Goal: Task Accomplishment & Management: Use online tool/utility

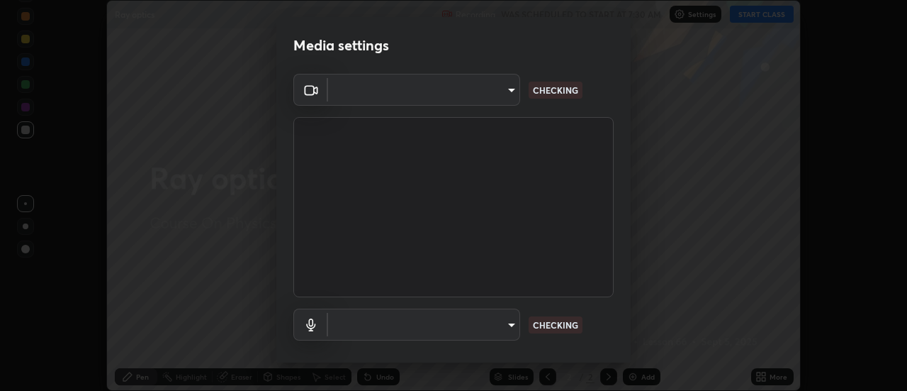
scroll to position [391, 907]
type input "b31319461816520a7b821f3d80df8055a02d9f123ea9e51941b634cc1c1d6019"
type input "be1a331eb87dea53500363fd3e4d242e01f556c15eb51ea7e9f63a93b8bdbc53"
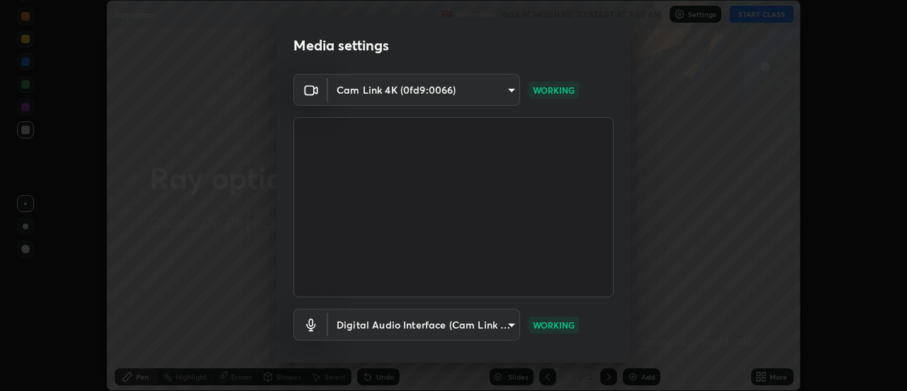
scroll to position [74, 0]
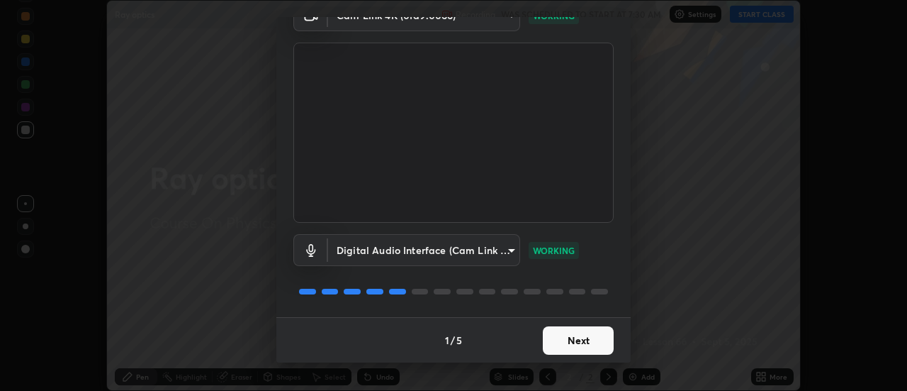
click at [574, 344] on button "Next" at bounding box center [578, 340] width 71 height 28
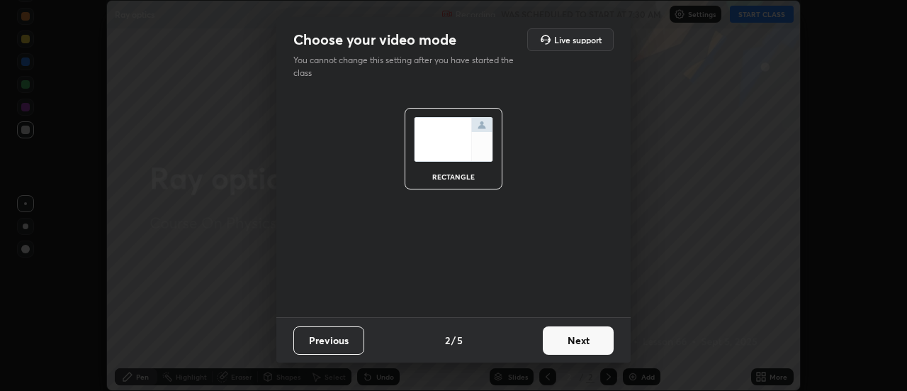
click at [581, 333] on button "Next" at bounding box center [578, 340] width 71 height 28
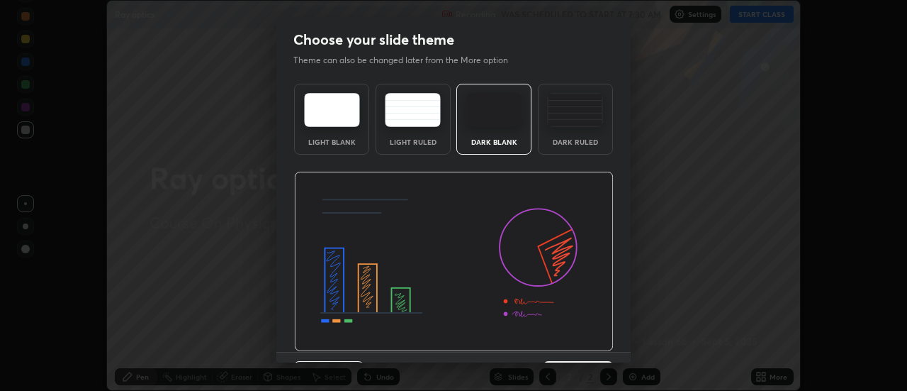
click at [591, 338] on img at bounding box center [454, 262] width 320 height 180
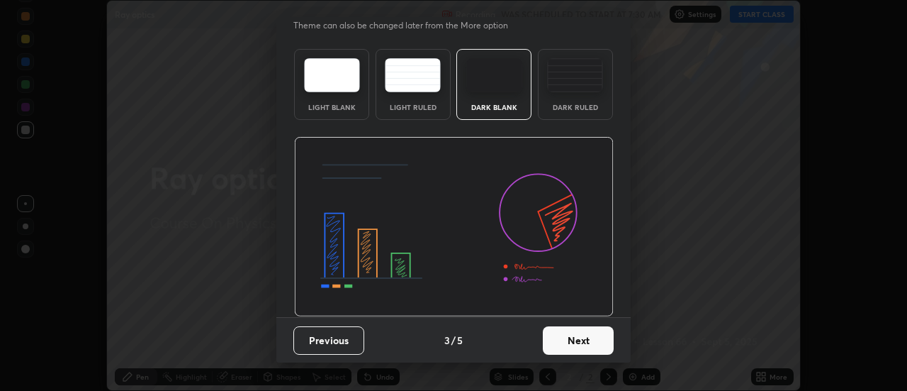
click at [600, 343] on button "Next" at bounding box center [578, 340] width 71 height 28
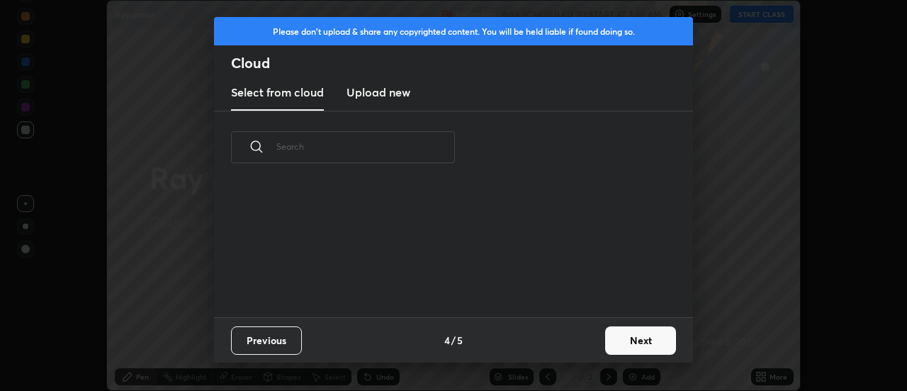
click at [608, 337] on button "Next" at bounding box center [640, 340] width 71 height 28
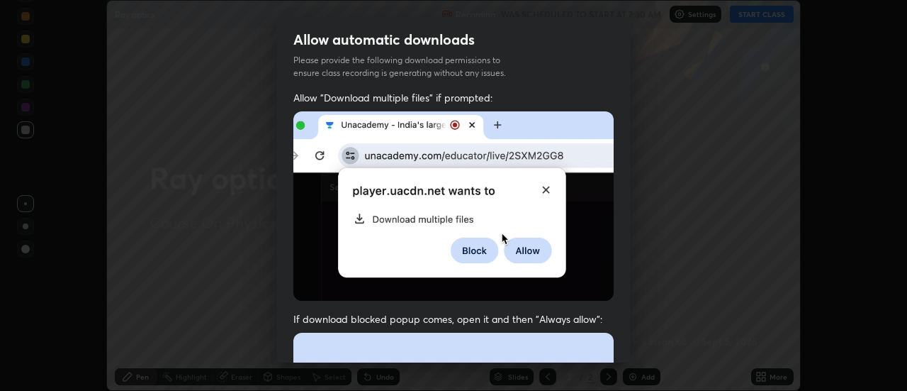
click at [308, 230] on img at bounding box center [453, 205] width 320 height 189
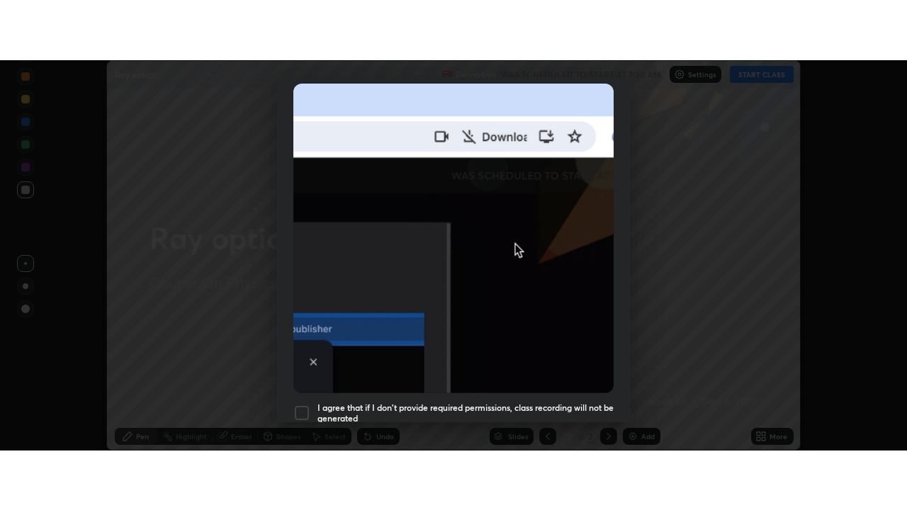
scroll to position [364, 0]
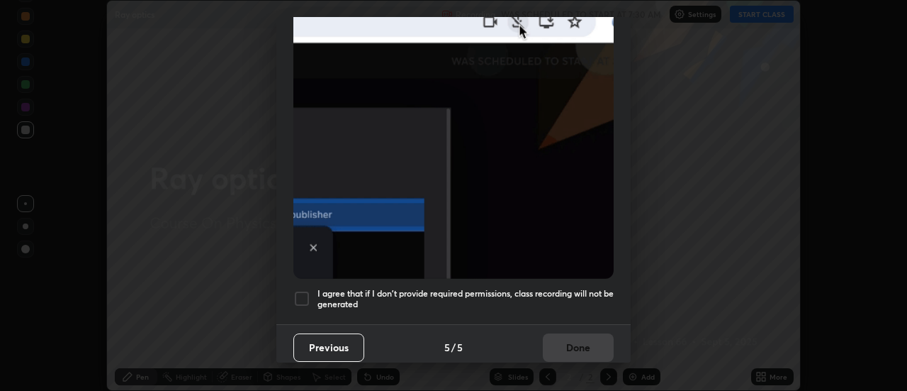
click at [296, 295] on div at bounding box center [301, 298] width 17 height 17
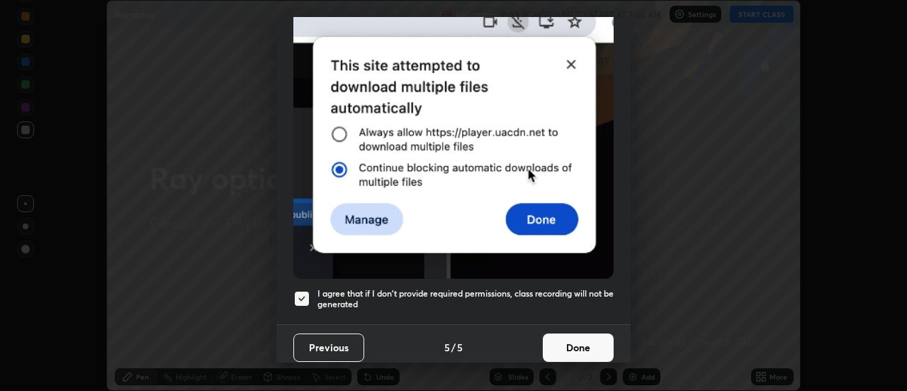
click at [575, 340] on button "Done" at bounding box center [578, 347] width 71 height 28
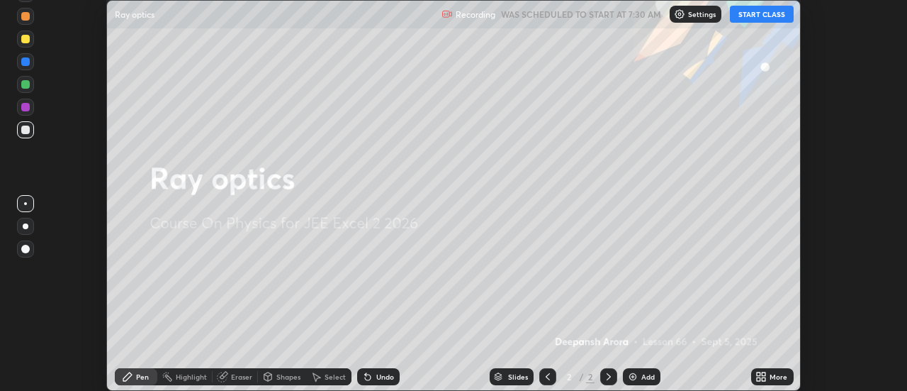
click at [778, 16] on button "START CLASS" at bounding box center [762, 14] width 64 height 17
click at [771, 374] on div "More" at bounding box center [779, 376] width 18 height 7
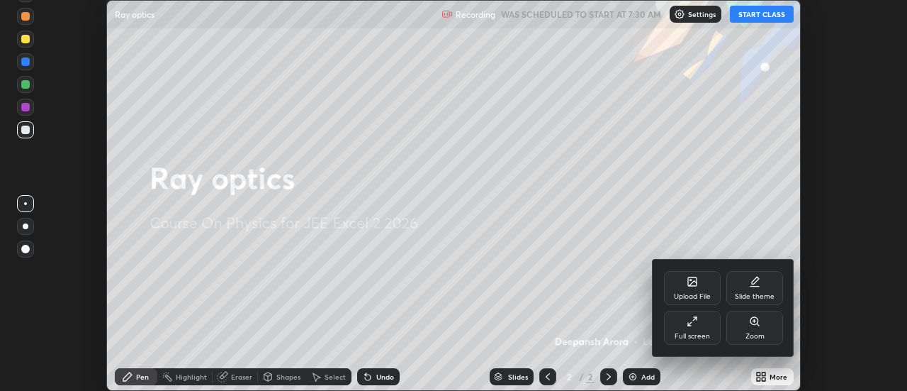
click at [706, 329] on div "Full screen" at bounding box center [692, 328] width 57 height 34
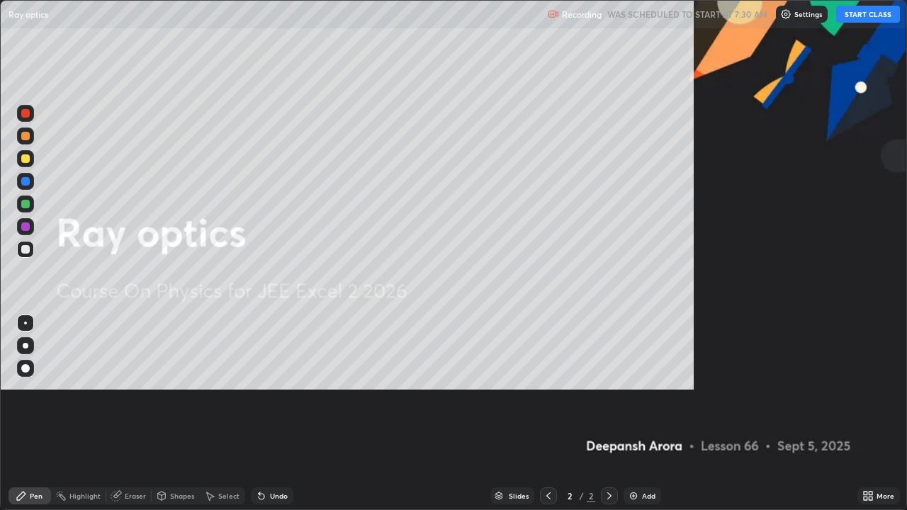
scroll to position [510, 907]
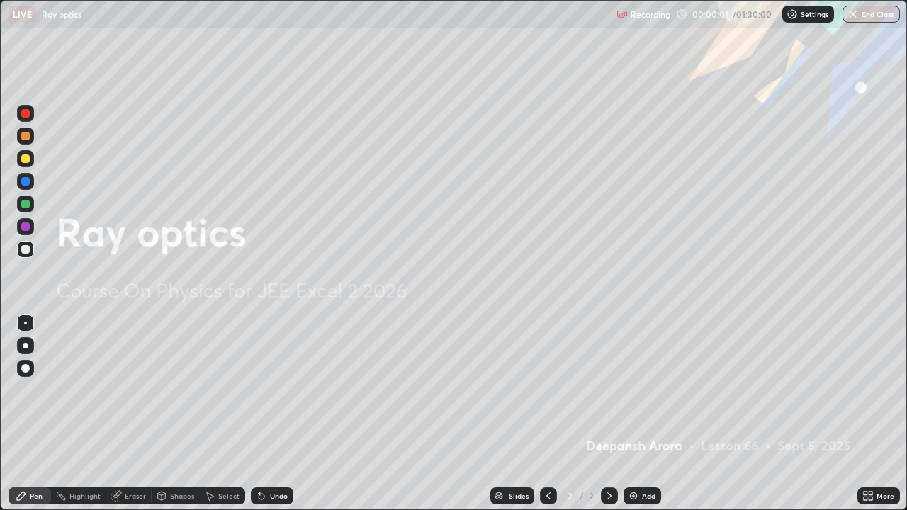
click at [26, 159] on div at bounding box center [25, 159] width 9 height 9
click at [649, 390] on div "Add" at bounding box center [648, 496] width 13 height 7
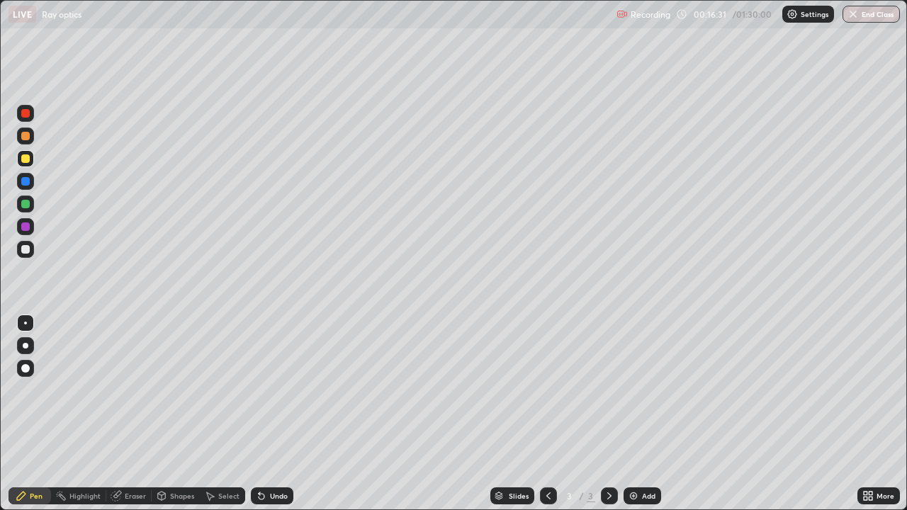
click at [26, 203] on div at bounding box center [25, 204] width 9 height 9
click at [30, 157] on div at bounding box center [25, 158] width 17 height 17
click at [90, 390] on div "Highlight" at bounding box center [84, 496] width 31 height 7
click at [26, 390] on icon at bounding box center [25, 453] width 9 height 0
click at [29, 206] on div at bounding box center [25, 204] width 9 height 9
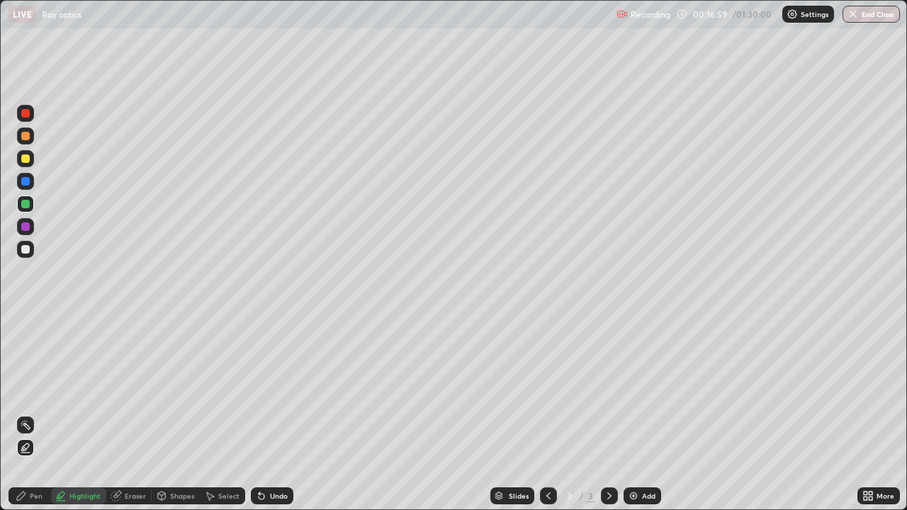
click at [40, 390] on div "Pen" at bounding box center [36, 496] width 13 height 7
click at [26, 250] on div at bounding box center [25, 249] width 9 height 9
click at [30, 211] on div at bounding box center [25, 204] width 17 height 17
click at [31, 160] on div at bounding box center [25, 158] width 17 height 17
click at [648, 390] on div "Add" at bounding box center [648, 496] width 13 height 7
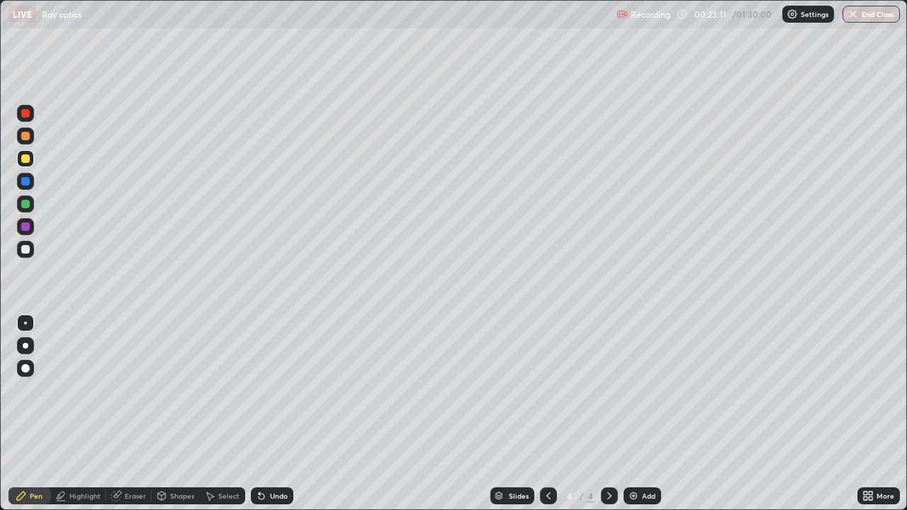
click at [31, 138] on div at bounding box center [25, 136] width 17 height 17
click at [33, 250] on div at bounding box center [25, 249] width 17 height 17
click at [26, 160] on div at bounding box center [25, 159] width 9 height 9
click at [285, 390] on div "Undo" at bounding box center [279, 496] width 18 height 7
click at [31, 180] on div at bounding box center [25, 181] width 17 height 17
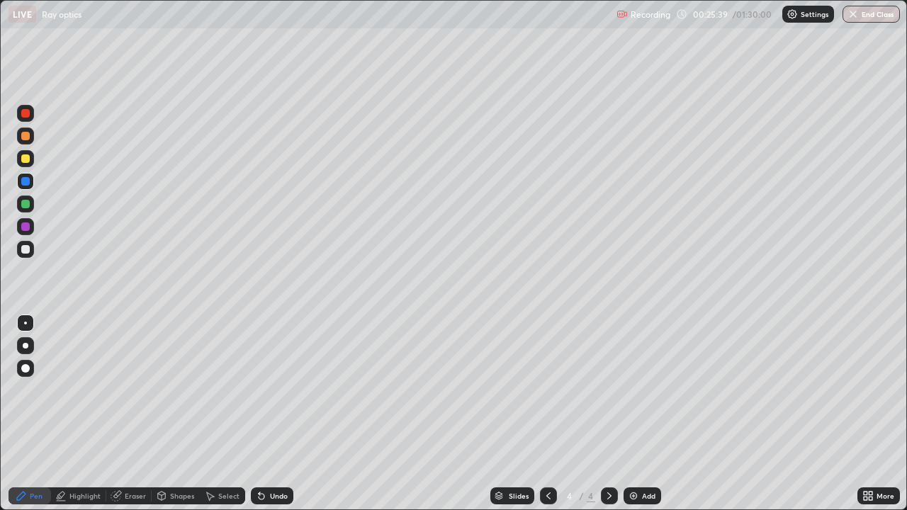
click at [286, 390] on div "Undo" at bounding box center [272, 496] width 43 height 17
click at [284, 390] on div "Undo" at bounding box center [279, 496] width 18 height 7
click at [285, 390] on div "Undo" at bounding box center [272, 496] width 43 height 17
click at [286, 390] on div "Undo" at bounding box center [272, 496] width 43 height 17
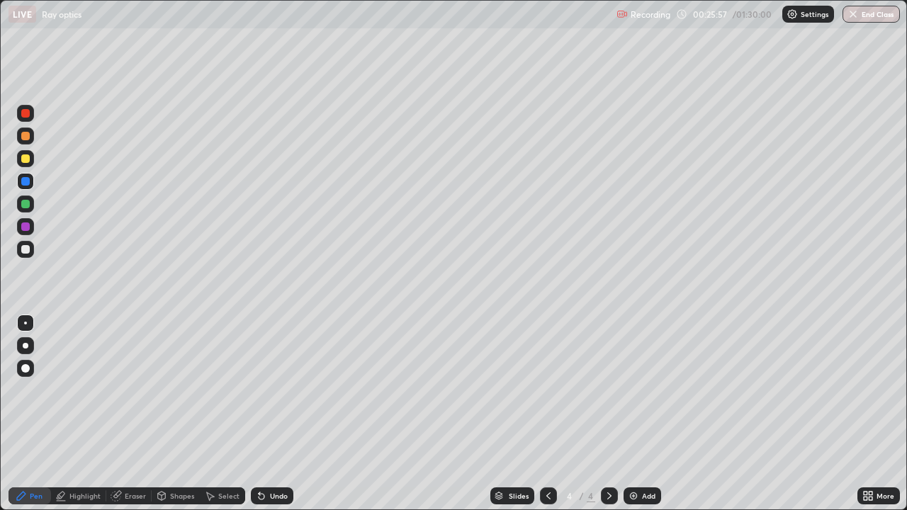
click at [281, 390] on div "Undo" at bounding box center [279, 496] width 18 height 7
click at [279, 390] on div "Undo" at bounding box center [279, 496] width 18 height 7
click at [275, 390] on div "Undo" at bounding box center [272, 496] width 43 height 17
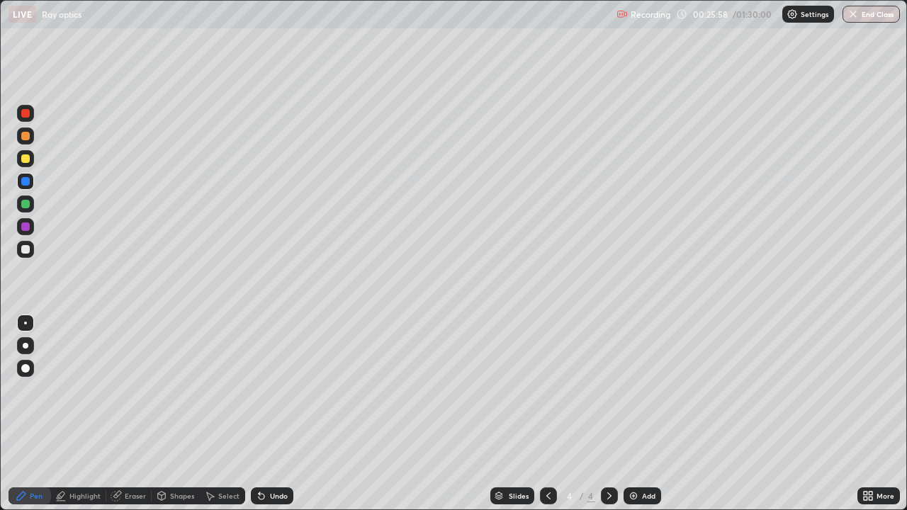
click at [273, 390] on div "Undo" at bounding box center [279, 496] width 18 height 7
click at [276, 390] on div "Undo" at bounding box center [279, 496] width 18 height 7
click at [278, 390] on div "Undo" at bounding box center [279, 496] width 18 height 7
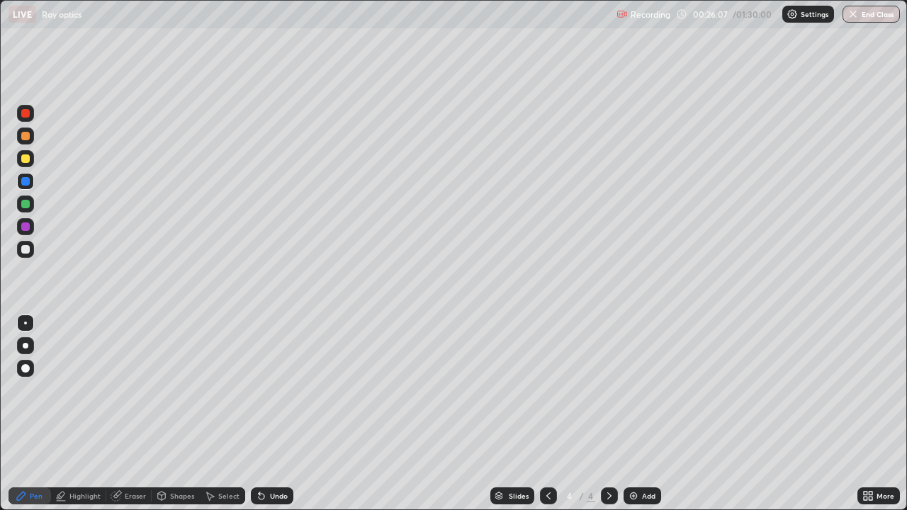
click at [275, 390] on div "Undo" at bounding box center [279, 496] width 18 height 7
click at [271, 390] on div "Undo" at bounding box center [279, 496] width 18 height 7
click at [272, 390] on div "Undo" at bounding box center [279, 496] width 18 height 7
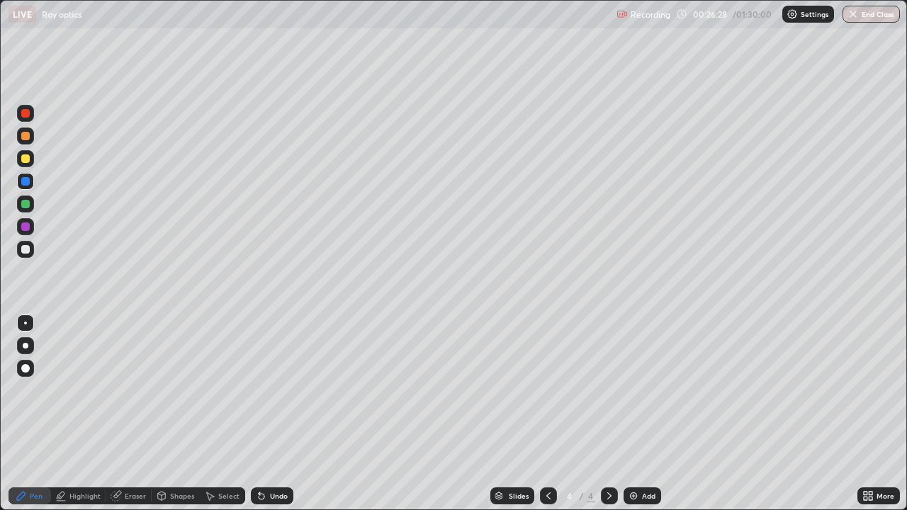
click at [271, 390] on div "Undo" at bounding box center [279, 496] width 18 height 7
click at [274, 390] on div "Undo" at bounding box center [279, 496] width 18 height 7
click at [275, 390] on div "Undo" at bounding box center [279, 496] width 18 height 7
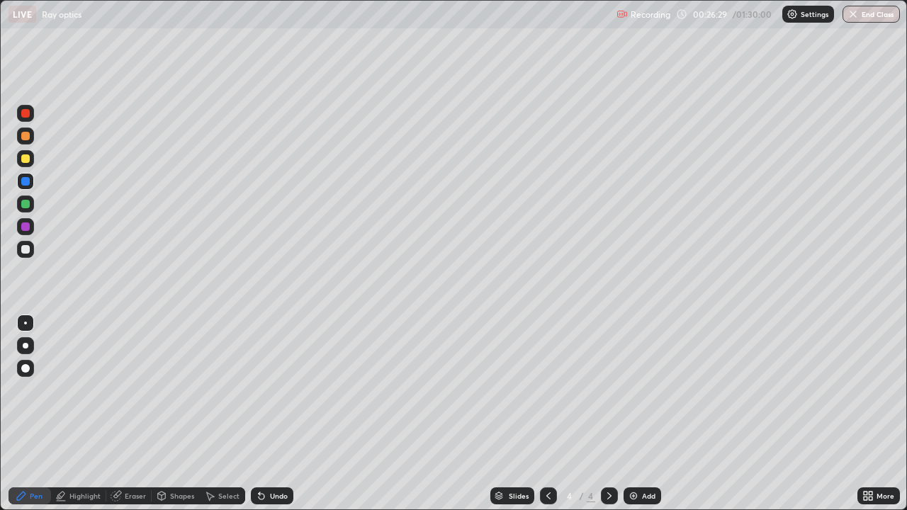
click at [275, 390] on div "Undo" at bounding box center [279, 496] width 18 height 7
click at [271, 390] on div "Undo" at bounding box center [279, 496] width 18 height 7
click at [270, 390] on div "Undo" at bounding box center [279, 496] width 18 height 7
click at [274, 390] on div "Undo" at bounding box center [279, 496] width 18 height 7
click at [276, 390] on div "Undo" at bounding box center [279, 496] width 18 height 7
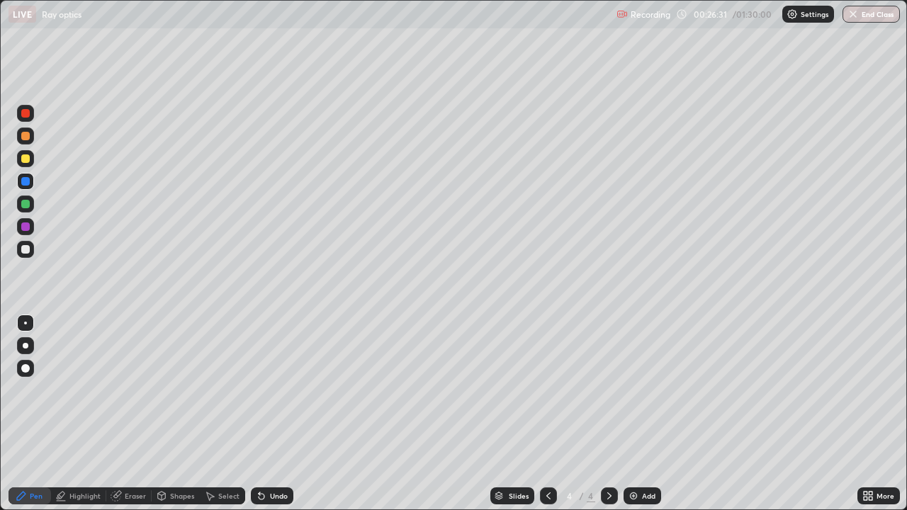
click at [276, 390] on div "Undo" at bounding box center [279, 496] width 18 height 7
click at [270, 390] on div "Undo" at bounding box center [272, 496] width 43 height 17
click at [267, 390] on div "Undo" at bounding box center [272, 496] width 43 height 17
click at [29, 251] on div at bounding box center [25, 249] width 9 height 9
click at [130, 390] on div "Eraser" at bounding box center [135, 496] width 21 height 7
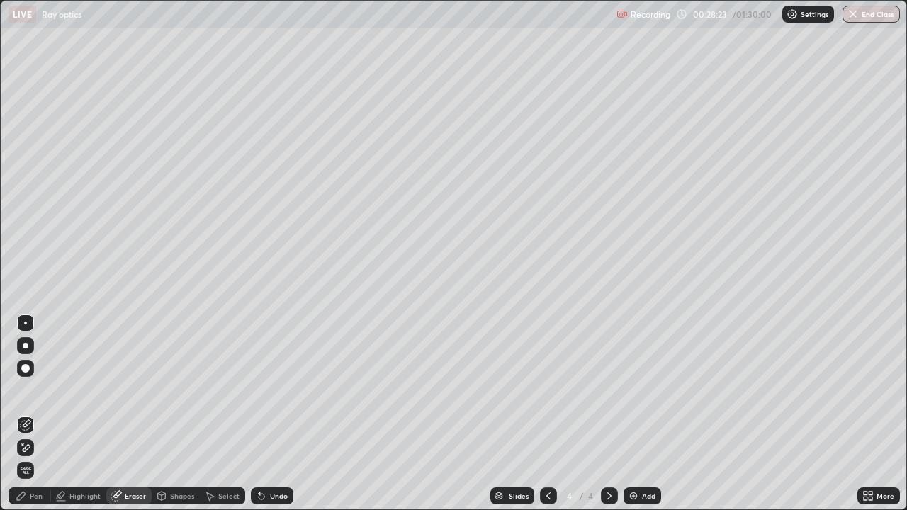
click at [38, 390] on div "Pen" at bounding box center [36, 496] width 13 height 7
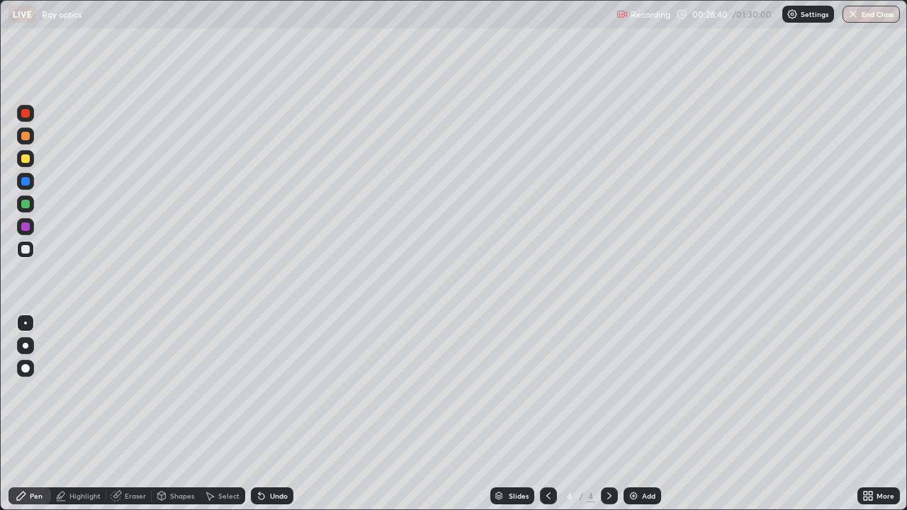
click at [30, 135] on div at bounding box center [25, 136] width 17 height 17
click at [644, 390] on div "Add" at bounding box center [648, 496] width 13 height 7
click at [33, 243] on div at bounding box center [25, 249] width 17 height 23
click at [29, 140] on div at bounding box center [25, 136] width 17 height 17
click at [32, 252] on div at bounding box center [25, 249] width 17 height 17
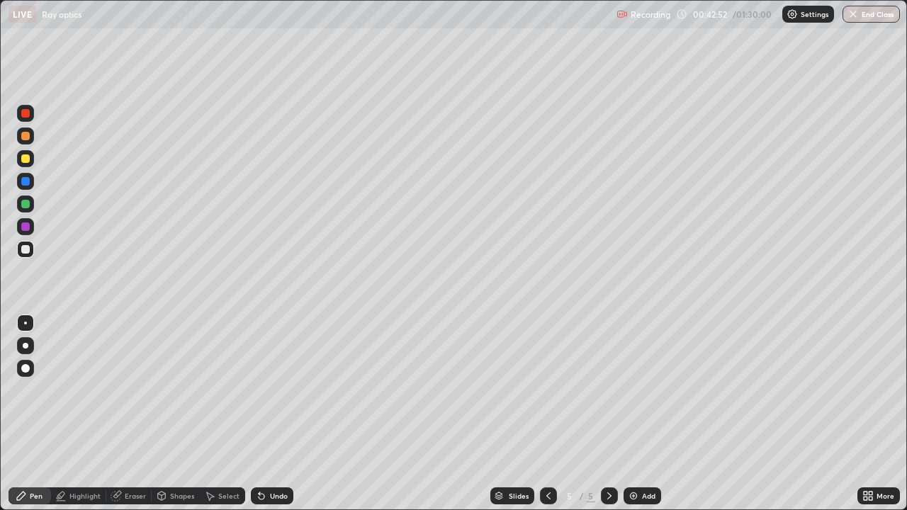
click at [643, 390] on div "Add" at bounding box center [648, 496] width 13 height 7
click at [33, 138] on div at bounding box center [25, 136] width 17 height 17
click at [33, 254] on div at bounding box center [25, 249] width 17 height 17
click at [30, 164] on div at bounding box center [25, 158] width 17 height 17
click at [656, 390] on div "Add" at bounding box center [643, 496] width 38 height 17
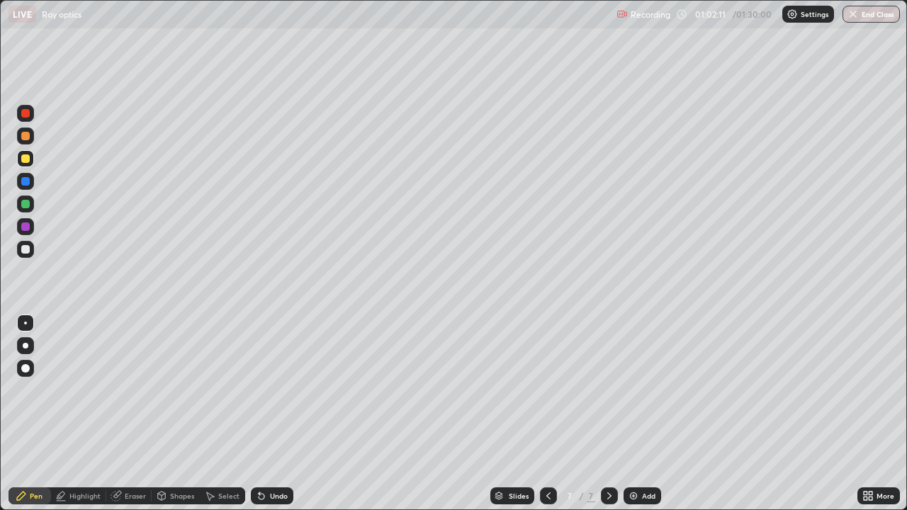
click at [33, 251] on div at bounding box center [25, 249] width 17 height 17
click at [26, 136] on div at bounding box center [25, 136] width 9 height 9
click at [31, 247] on div at bounding box center [25, 249] width 17 height 17
click at [28, 135] on div at bounding box center [25, 136] width 9 height 9
click at [26, 113] on div at bounding box center [25, 113] width 9 height 9
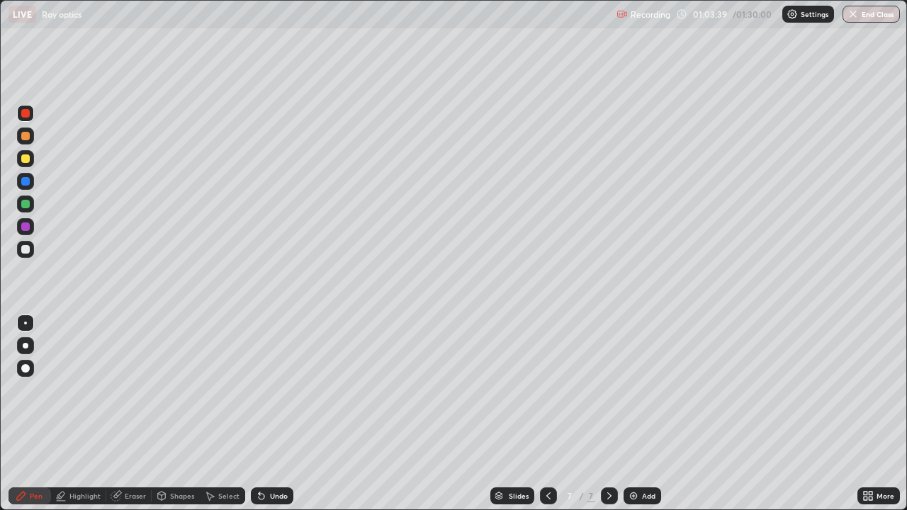
click at [30, 183] on div at bounding box center [25, 181] width 17 height 17
click at [26, 136] on div at bounding box center [25, 136] width 9 height 9
click at [29, 113] on div at bounding box center [25, 113] width 9 height 9
click at [32, 134] on div at bounding box center [25, 136] width 17 height 17
click at [31, 115] on div at bounding box center [25, 113] width 17 height 17
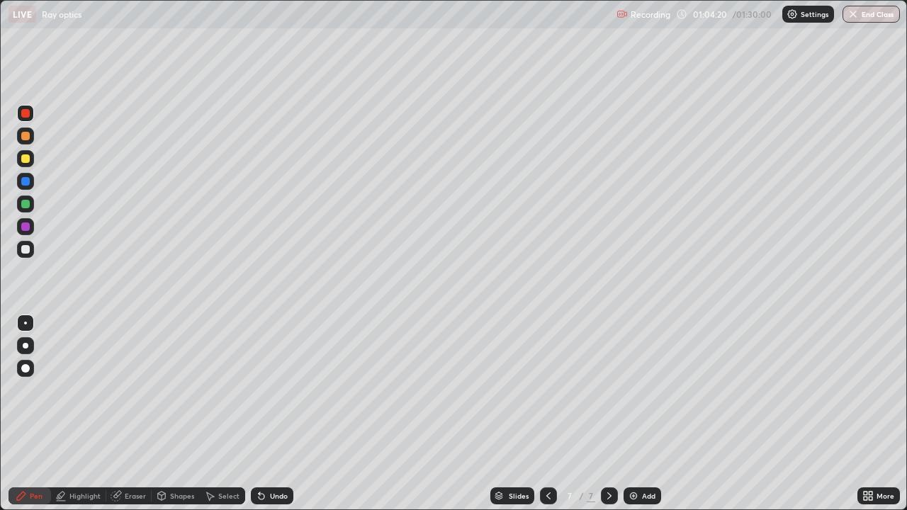
click at [30, 138] on div at bounding box center [25, 136] width 17 height 17
click at [276, 390] on div "Undo" at bounding box center [279, 496] width 18 height 7
click at [278, 390] on div "Undo" at bounding box center [279, 496] width 18 height 7
click at [276, 390] on div "Undo" at bounding box center [279, 496] width 18 height 7
click at [272, 390] on div "Undo" at bounding box center [279, 496] width 18 height 7
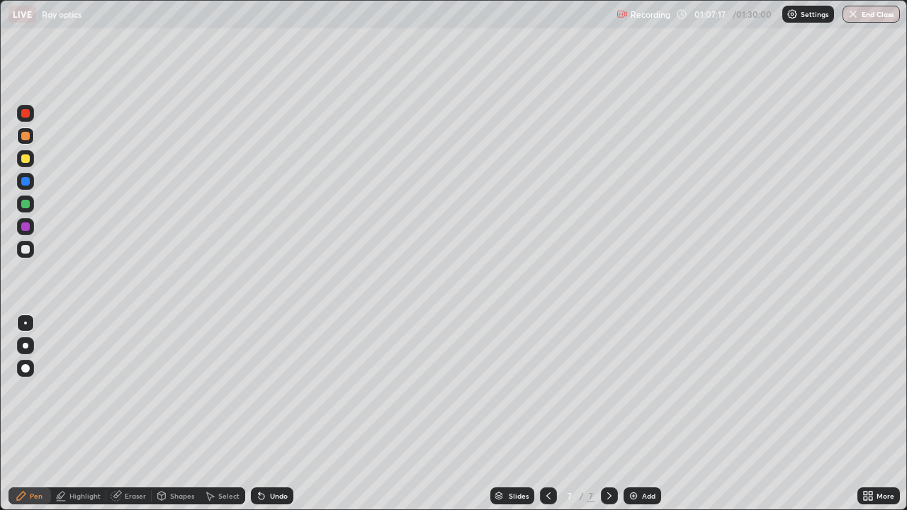
click at [276, 390] on div "Undo" at bounding box center [279, 496] width 18 height 7
click at [655, 390] on div "Add" at bounding box center [643, 496] width 38 height 17
click at [26, 204] on div at bounding box center [25, 204] width 9 height 9
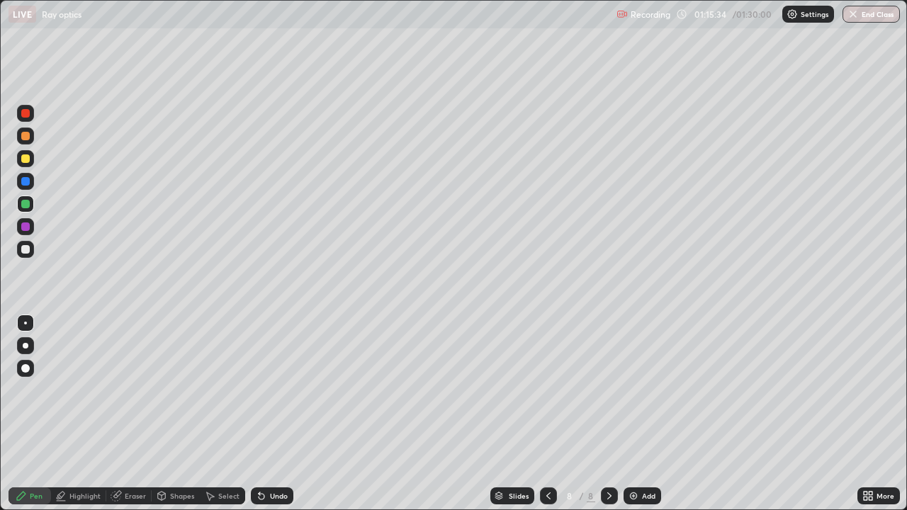
click at [28, 160] on div at bounding box center [25, 159] width 9 height 9
click at [873, 17] on button "End Class" at bounding box center [871, 14] width 57 height 17
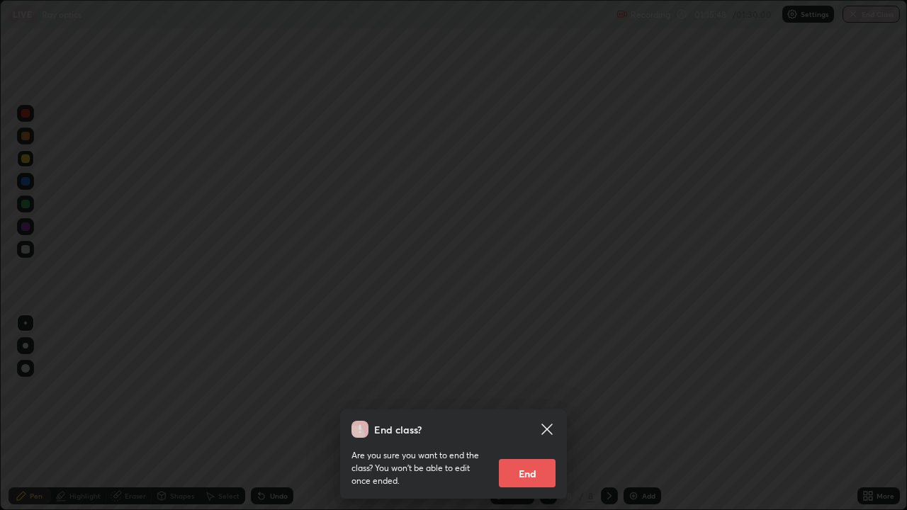
click at [540, 390] on button "End" at bounding box center [527, 473] width 57 height 28
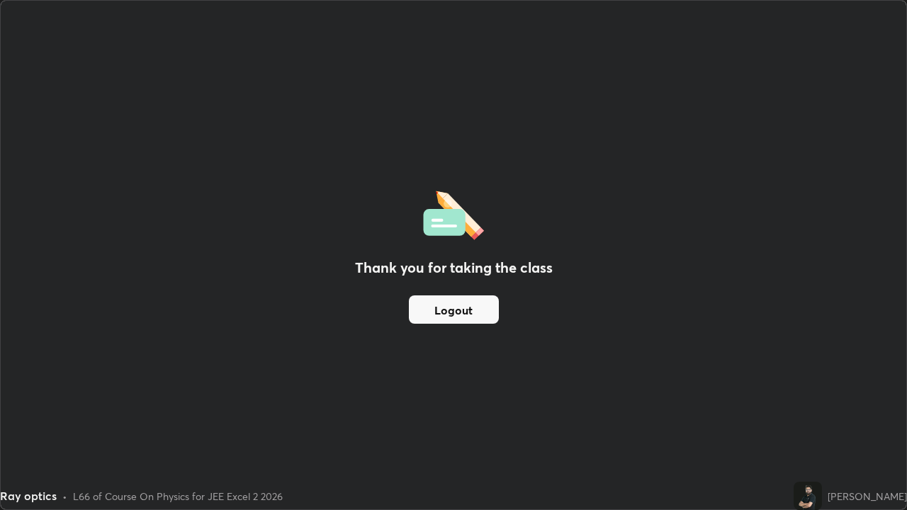
click at [455, 296] on button "Logout" at bounding box center [454, 310] width 90 height 28
